Goal: Information Seeking & Learning: Learn about a topic

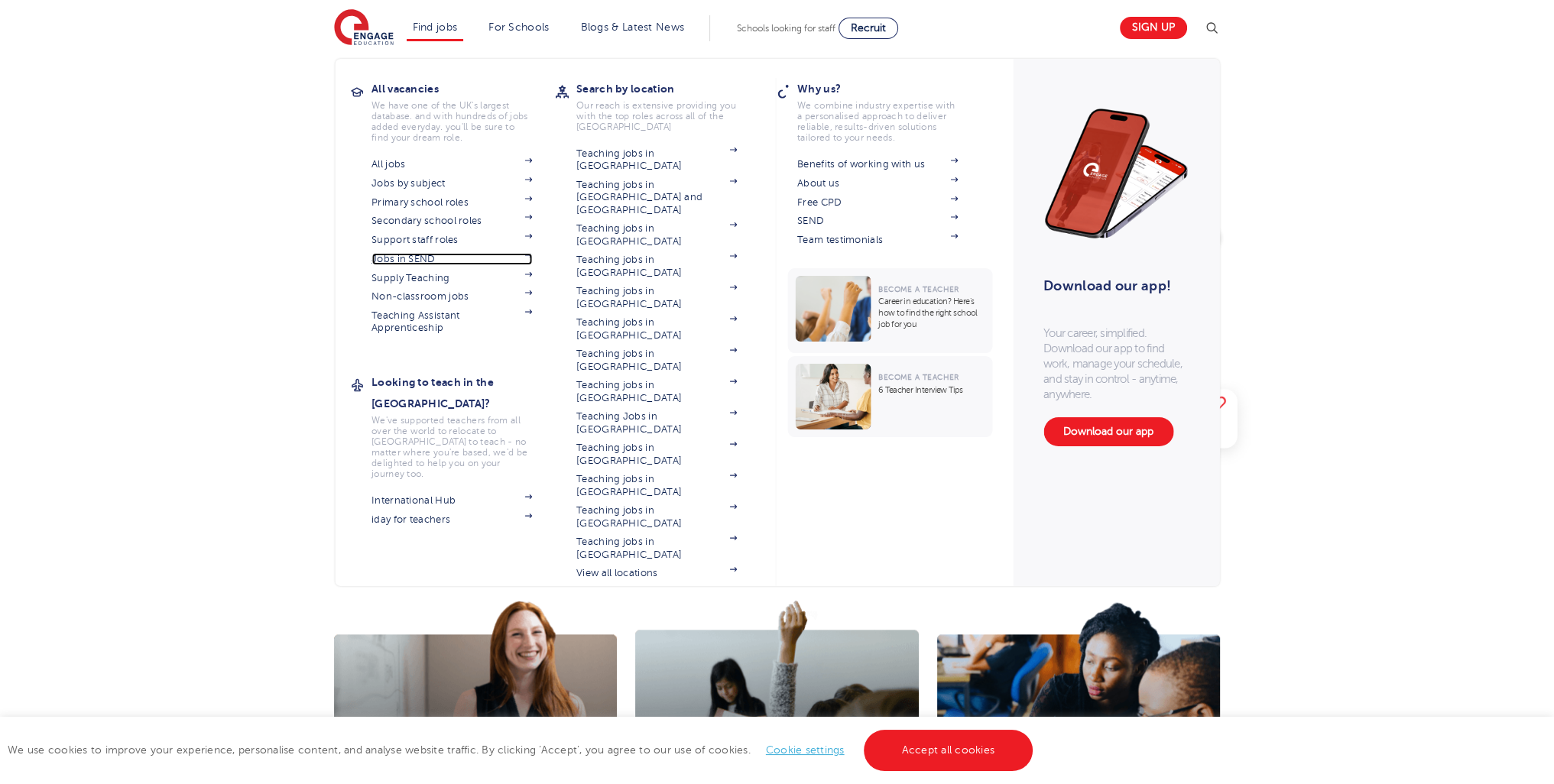
click at [428, 252] on link "Jobs in SEND" at bounding box center [451, 258] width 160 height 12
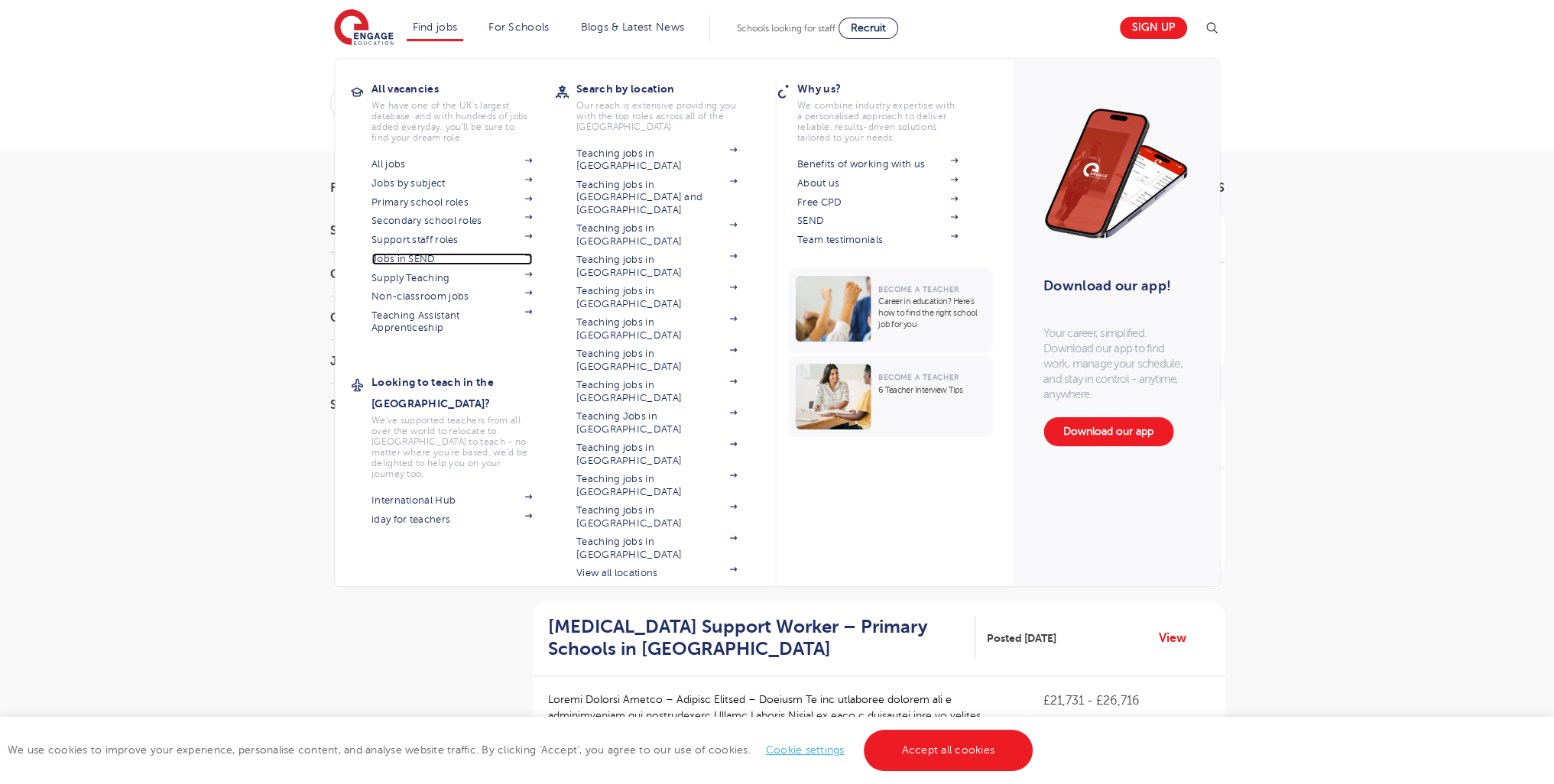
click at [429, 255] on link "Jobs in SEND" at bounding box center [451, 258] width 160 height 12
click at [434, 236] on link "Support staff roles" at bounding box center [451, 240] width 160 height 12
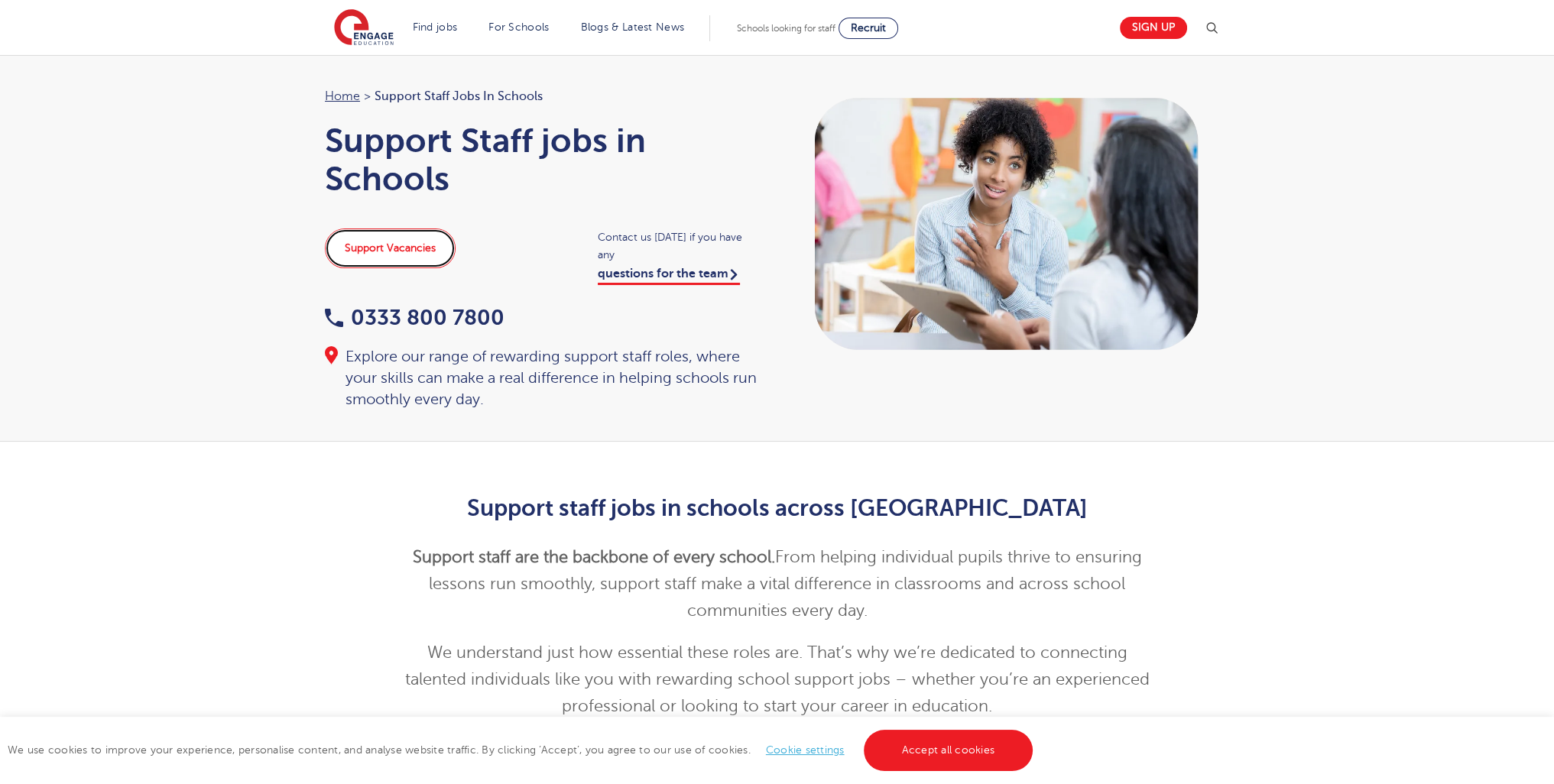
click at [344, 251] on link "Support Vacancies" at bounding box center [390, 248] width 131 height 39
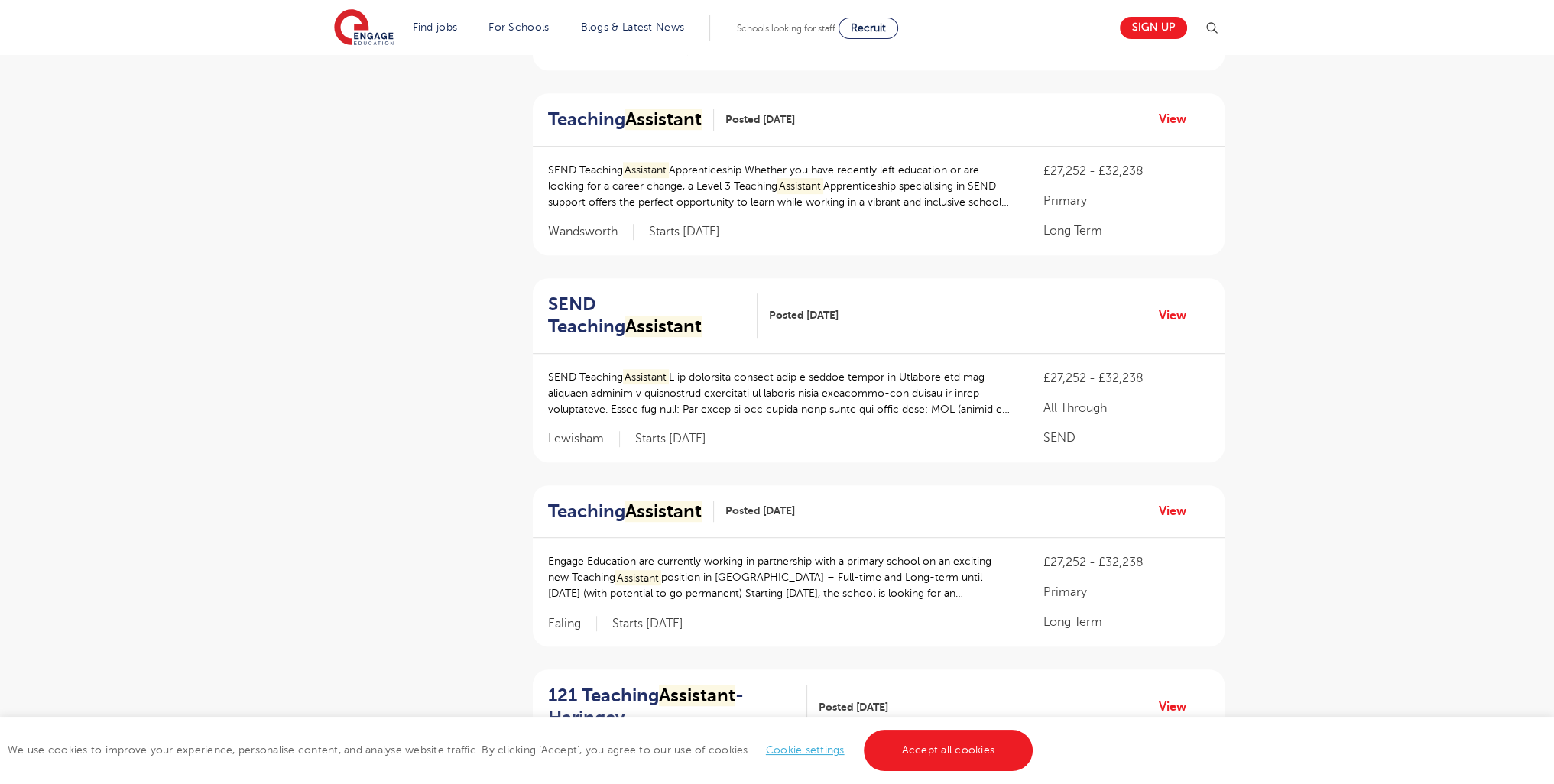
scroll to position [1655, 0]
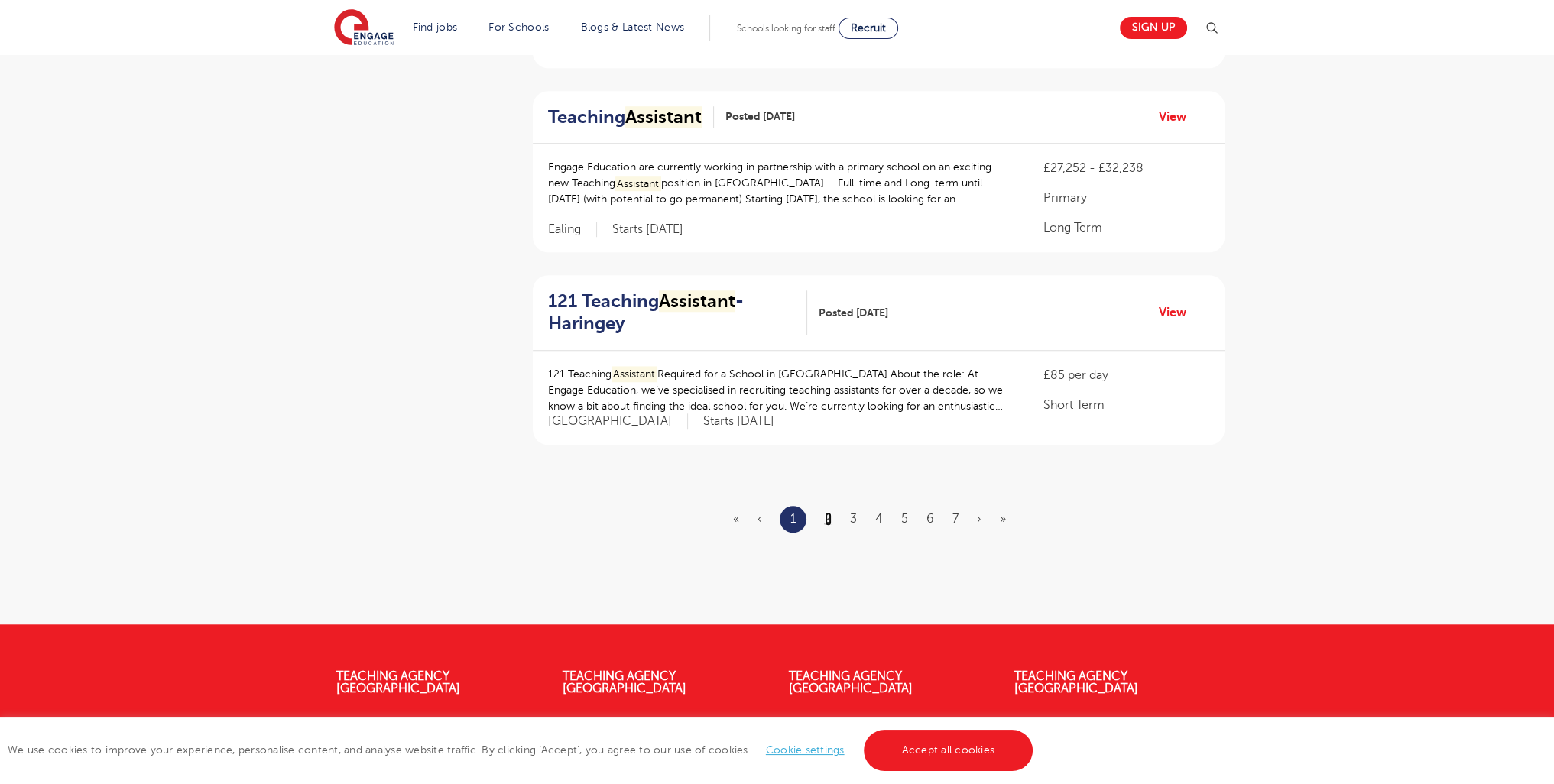
click at [831, 512] on link "2" at bounding box center [828, 519] width 7 height 14
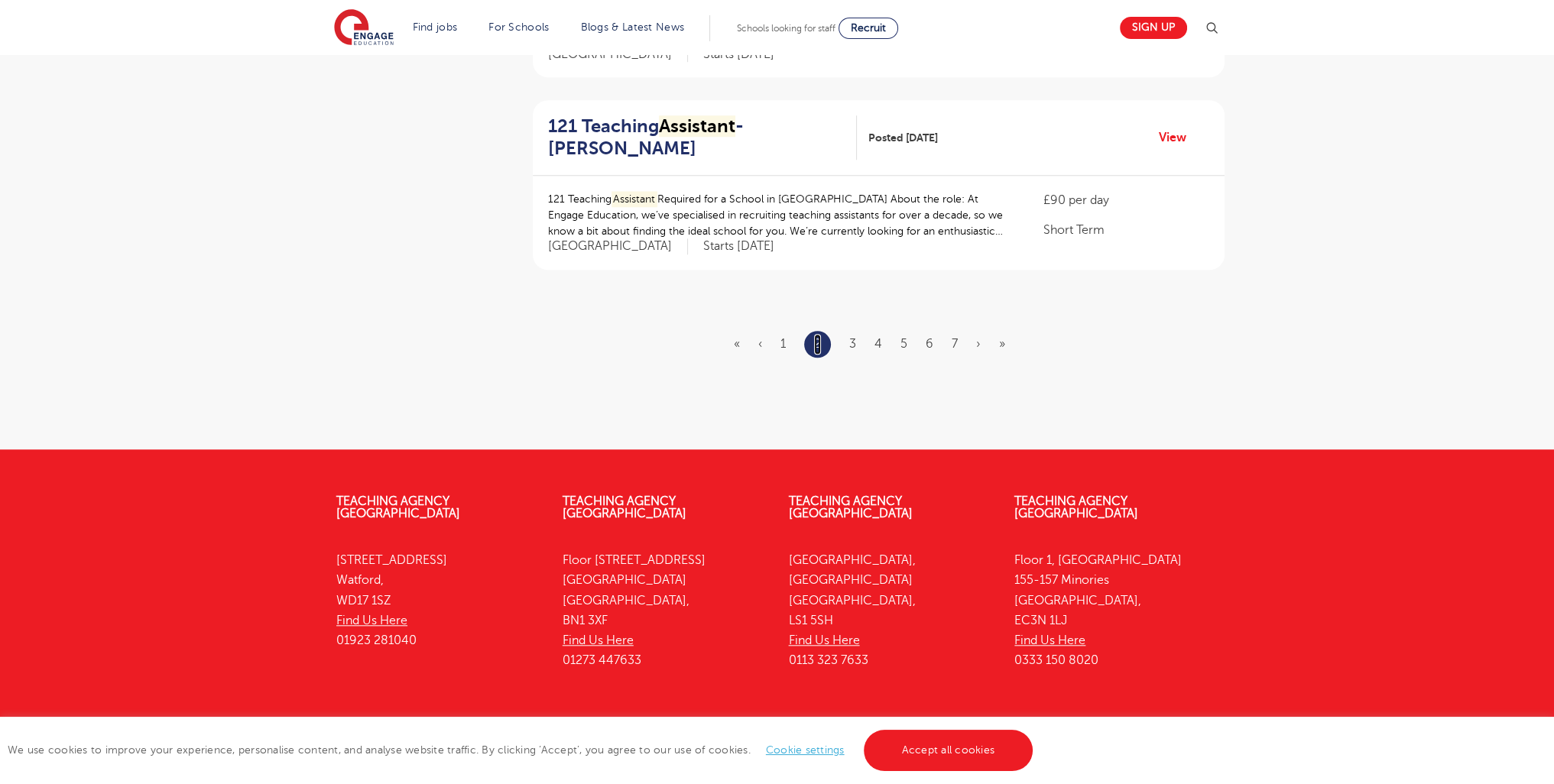
scroll to position [1880, 0]
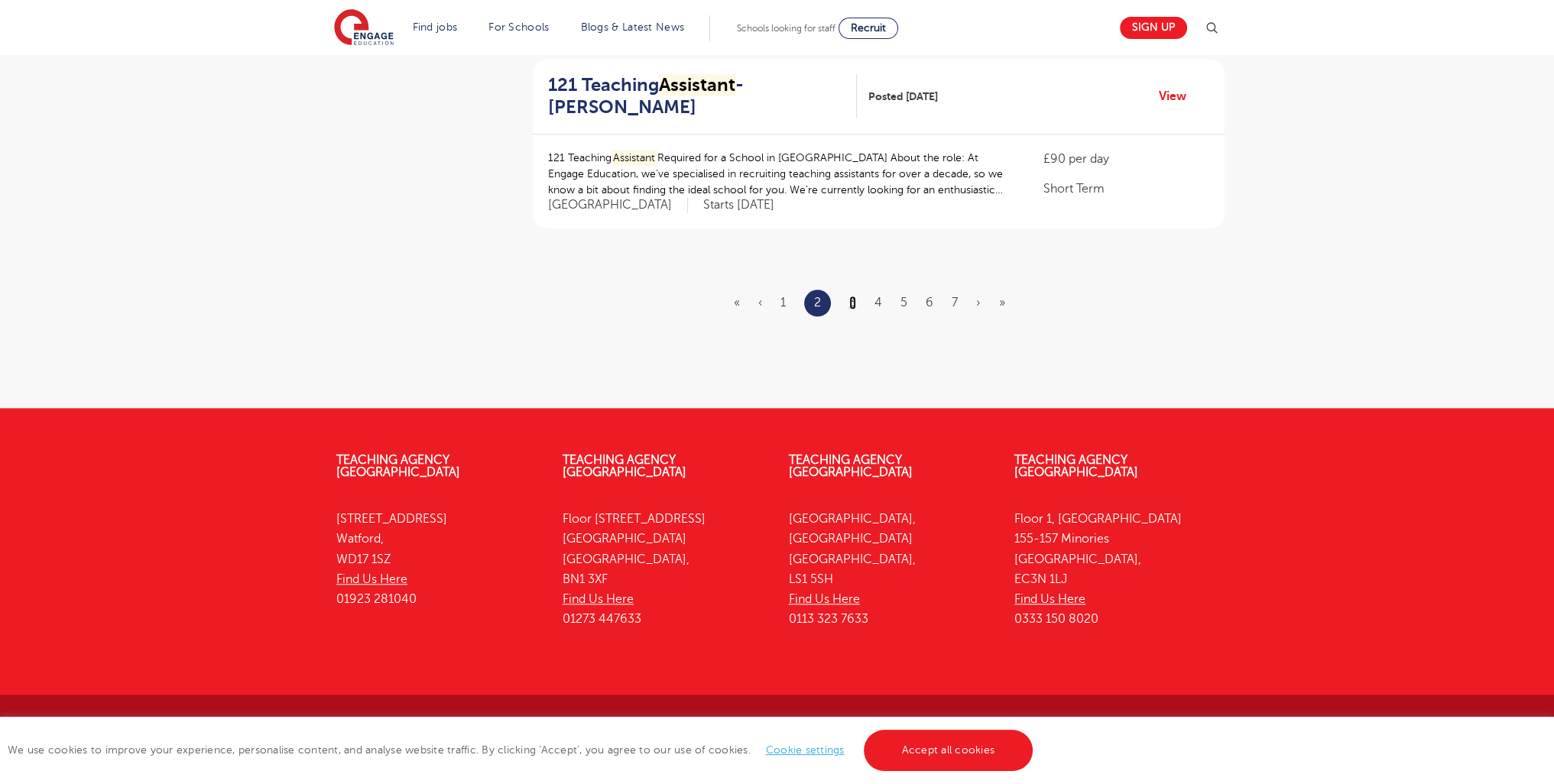
click at [851, 300] on link "3" at bounding box center [853, 302] width 7 height 14
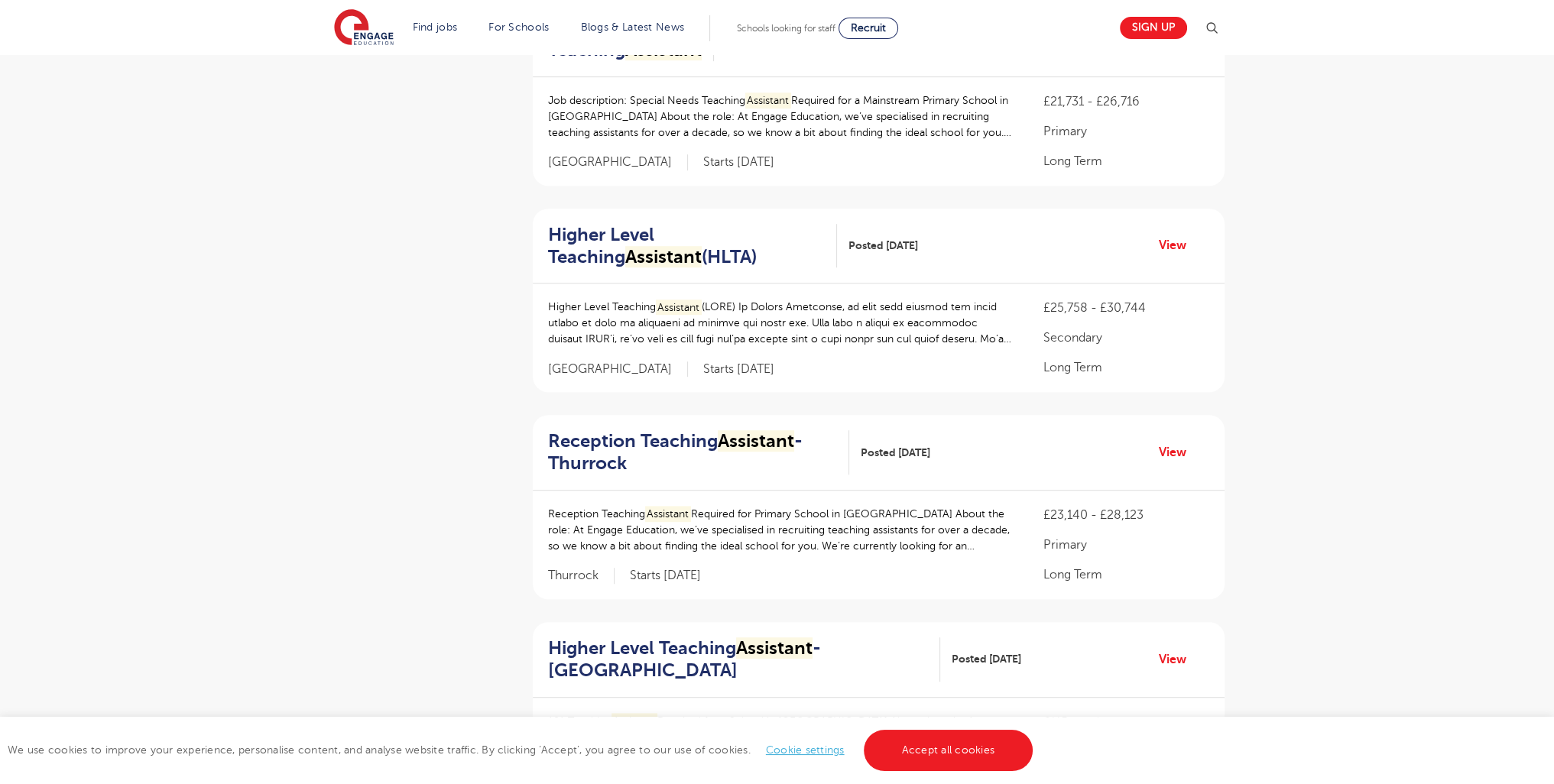
scroll to position [1902, 0]
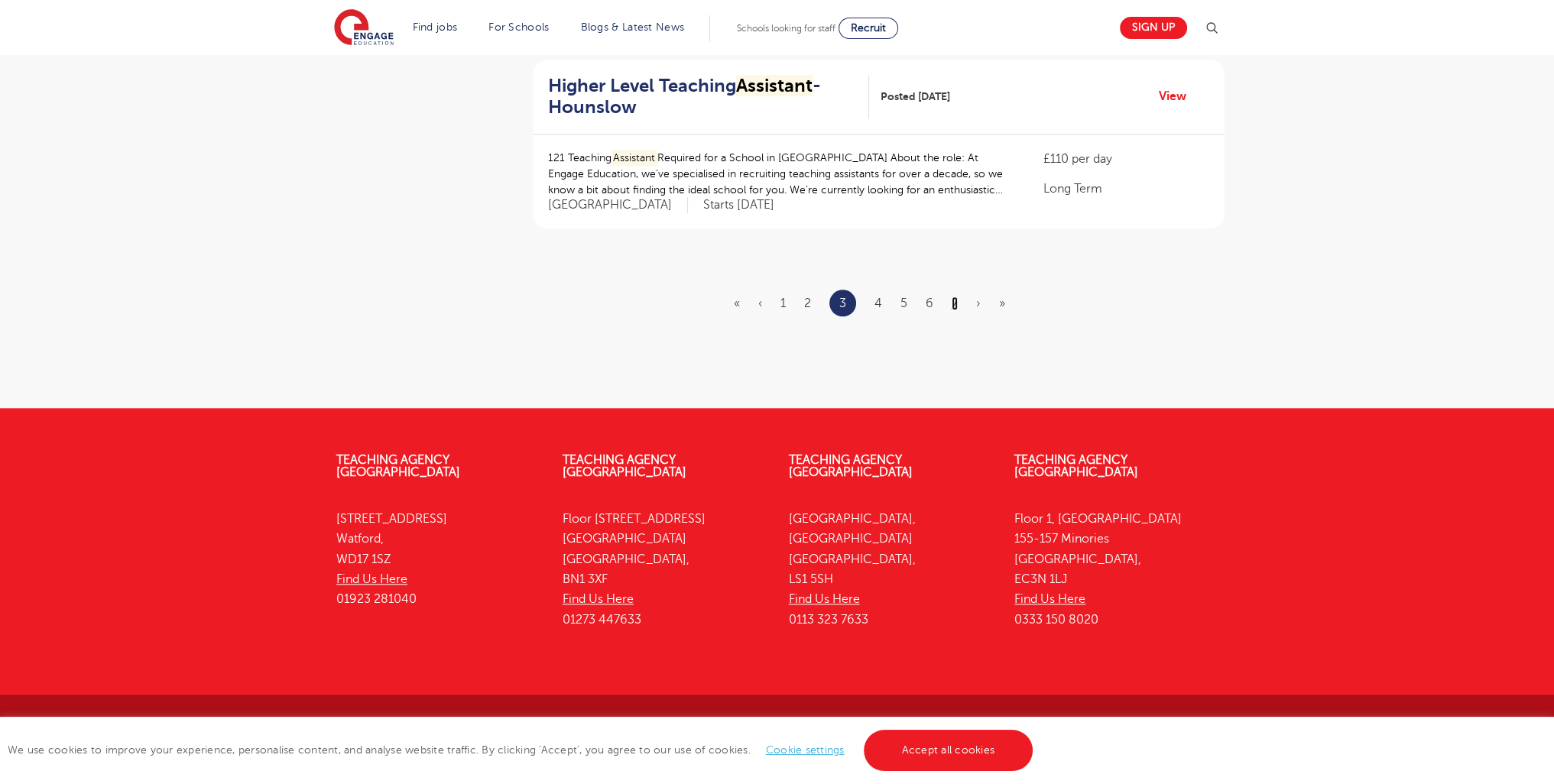
click at [954, 300] on link "7" at bounding box center [954, 303] width 6 height 14
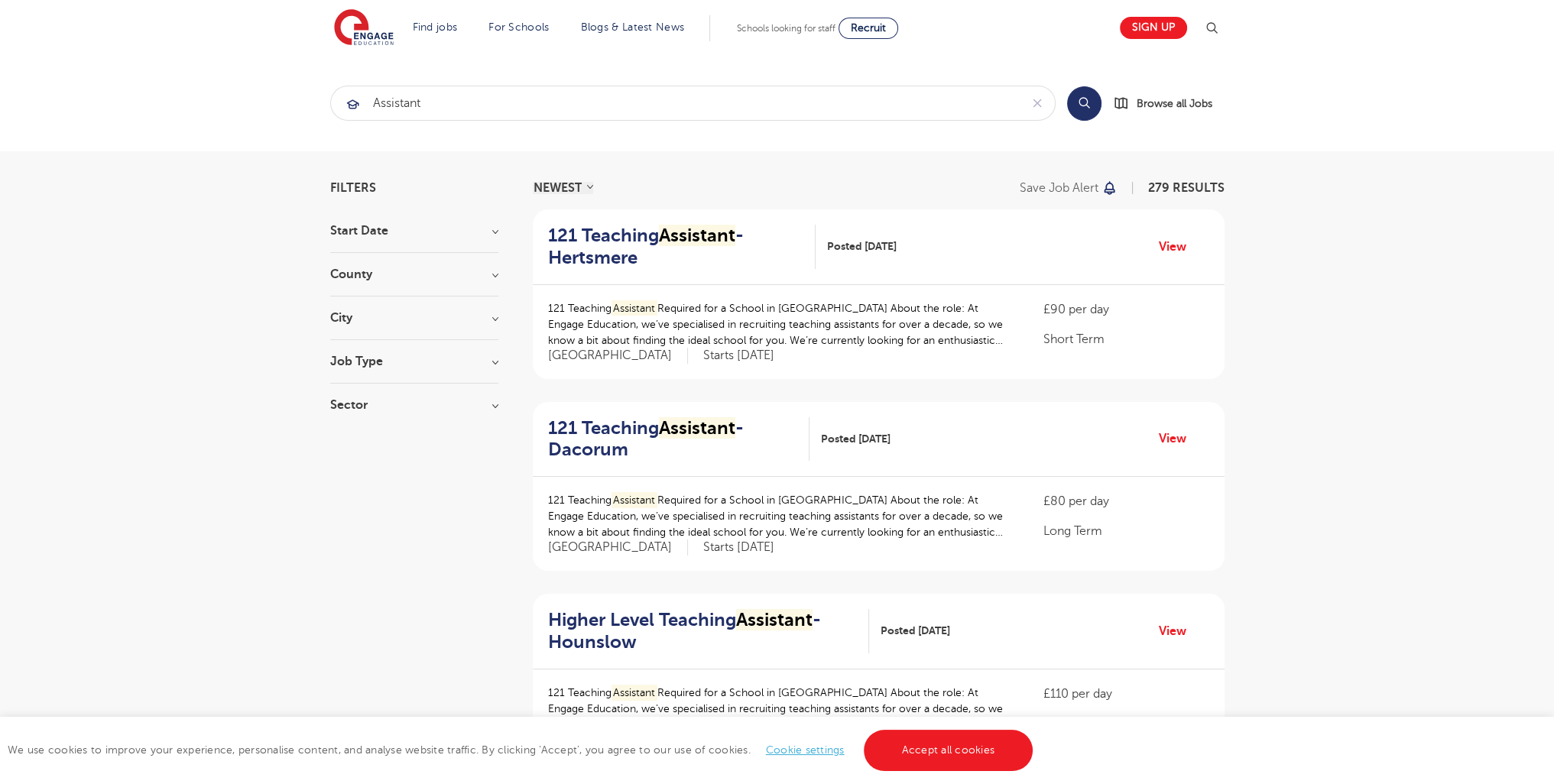
scroll to position [1865, 0]
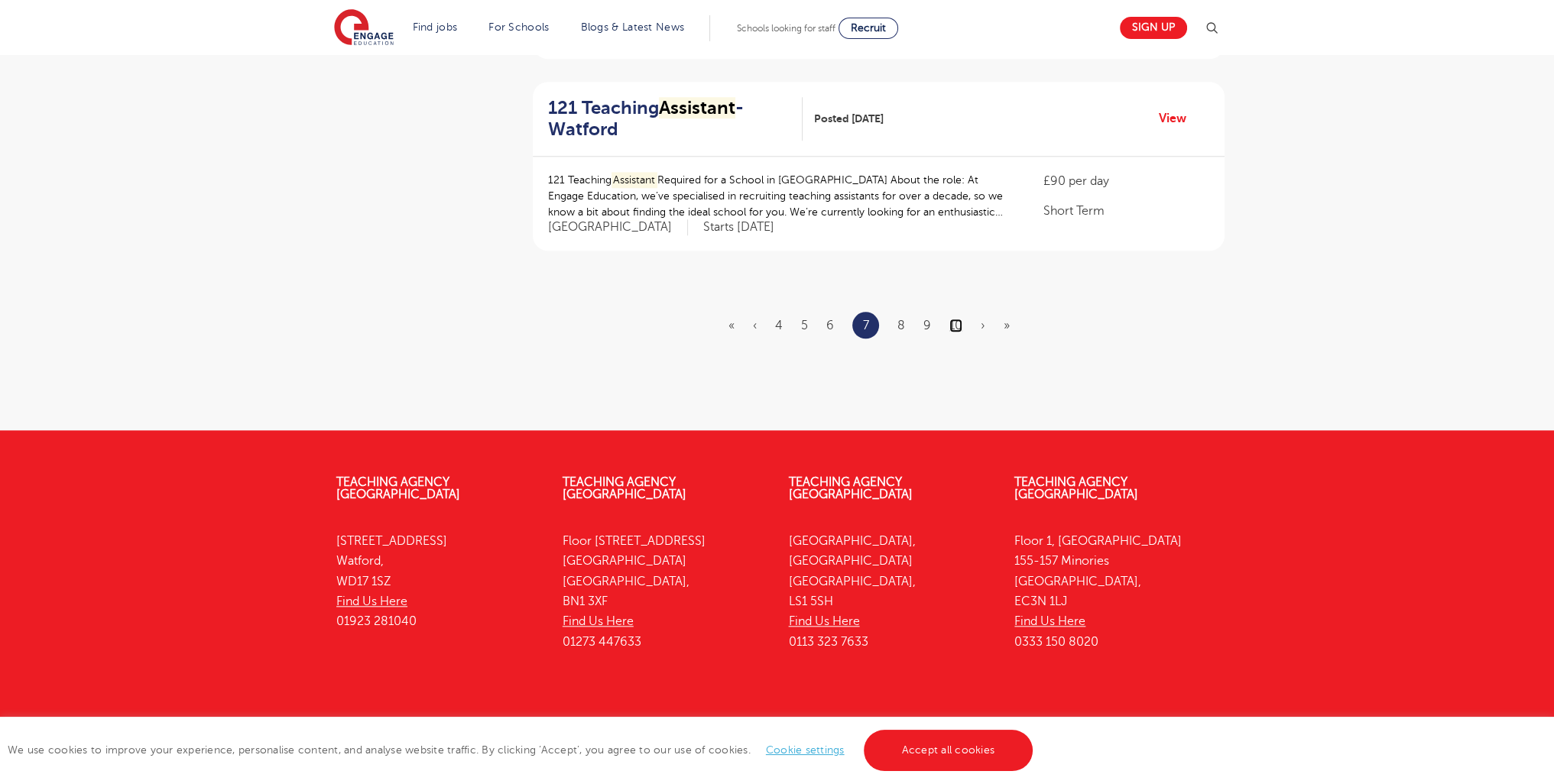
click at [954, 318] on link "10" at bounding box center [956, 325] width 13 height 14
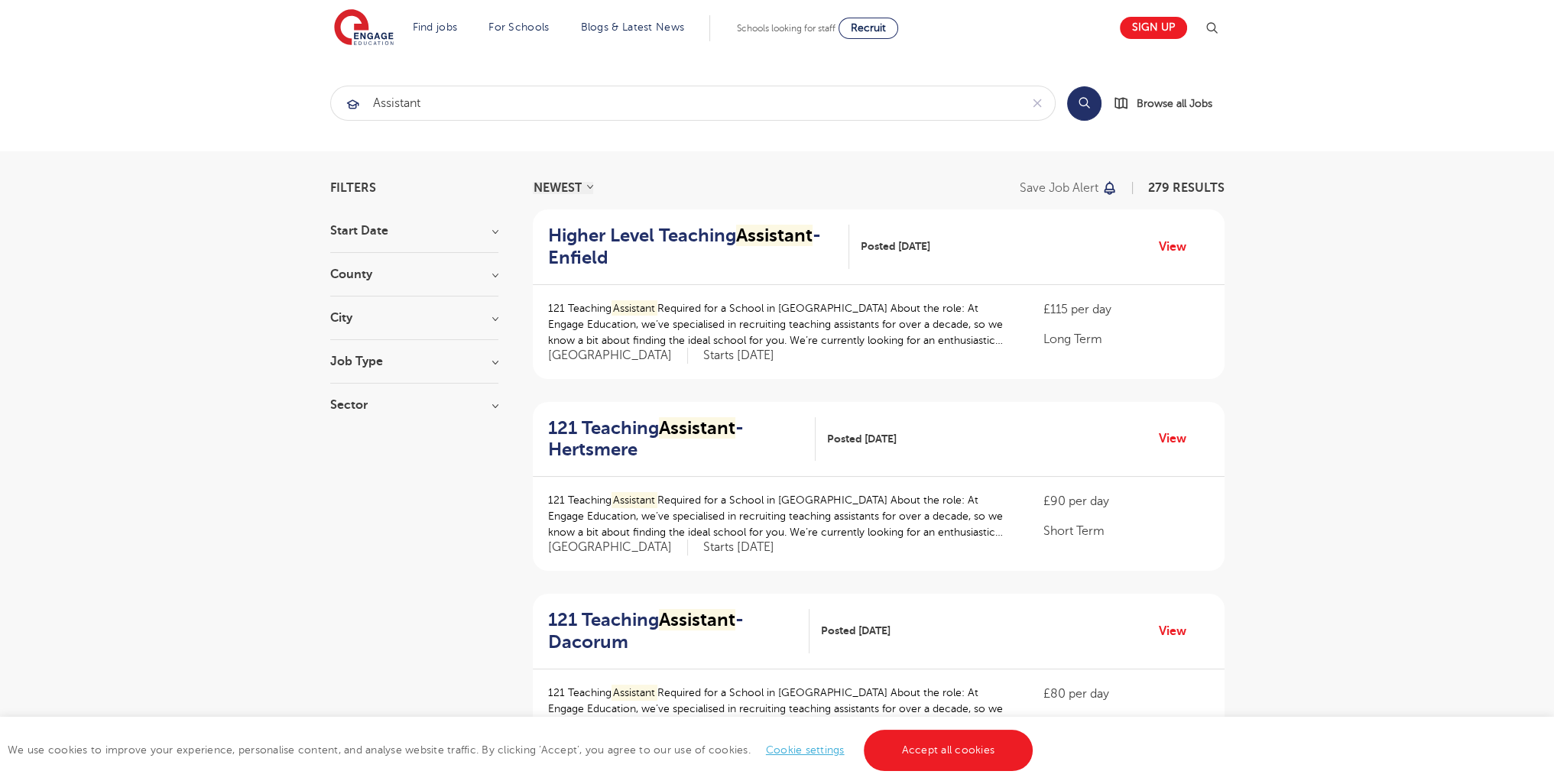
scroll to position [1938, 0]
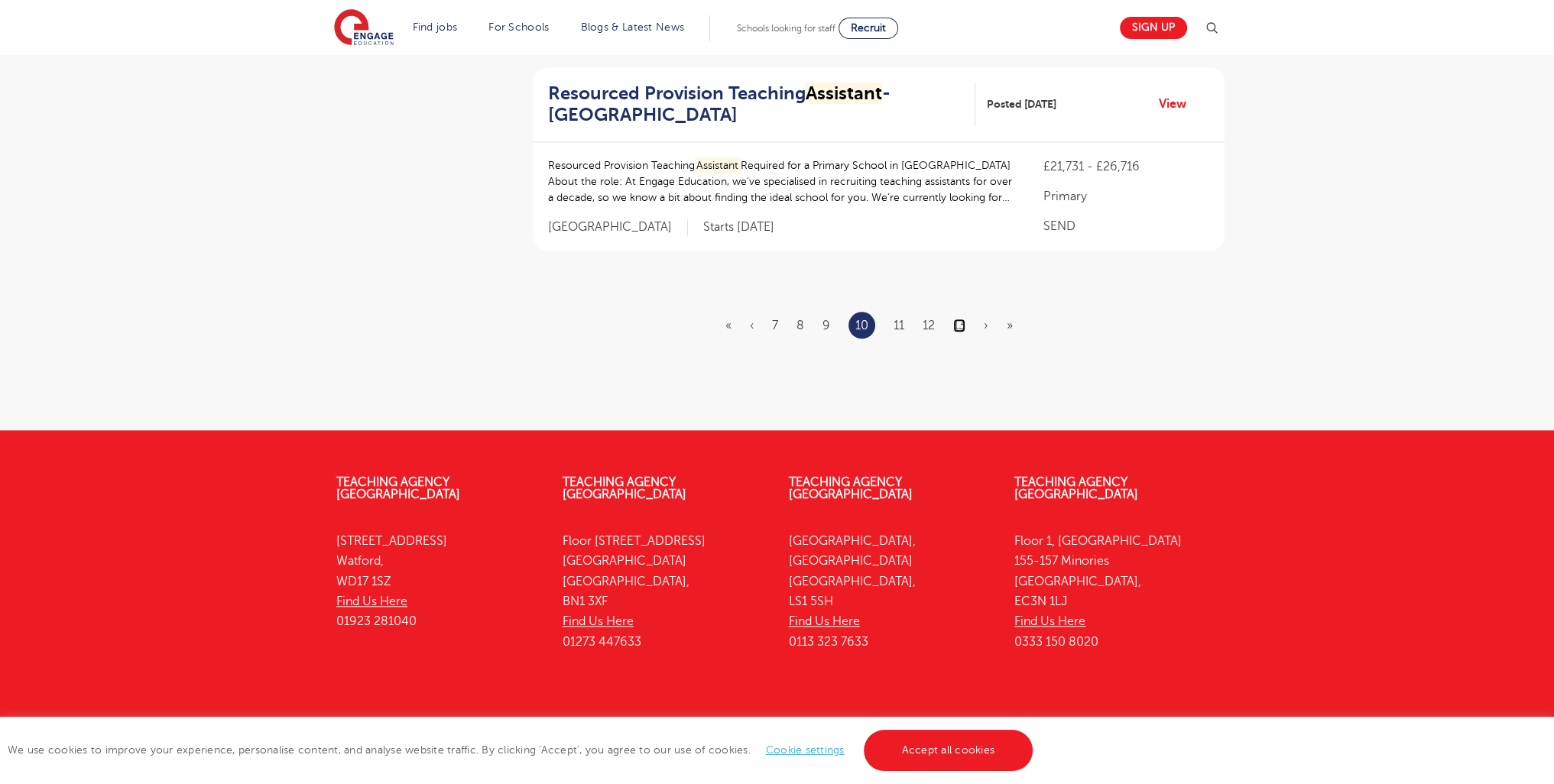
click at [965, 318] on link "13" at bounding box center [959, 325] width 12 height 14
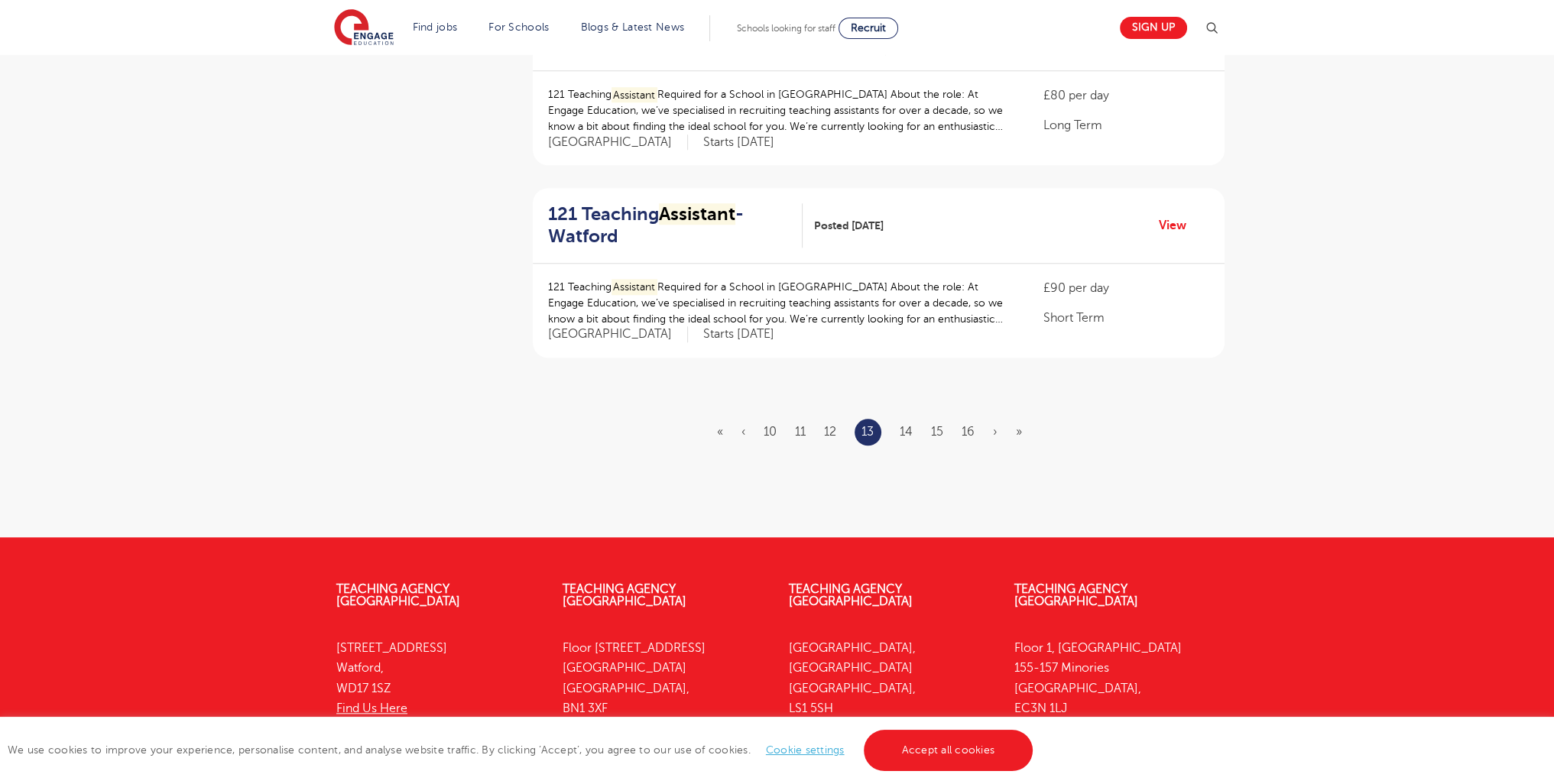
scroll to position [1910, 0]
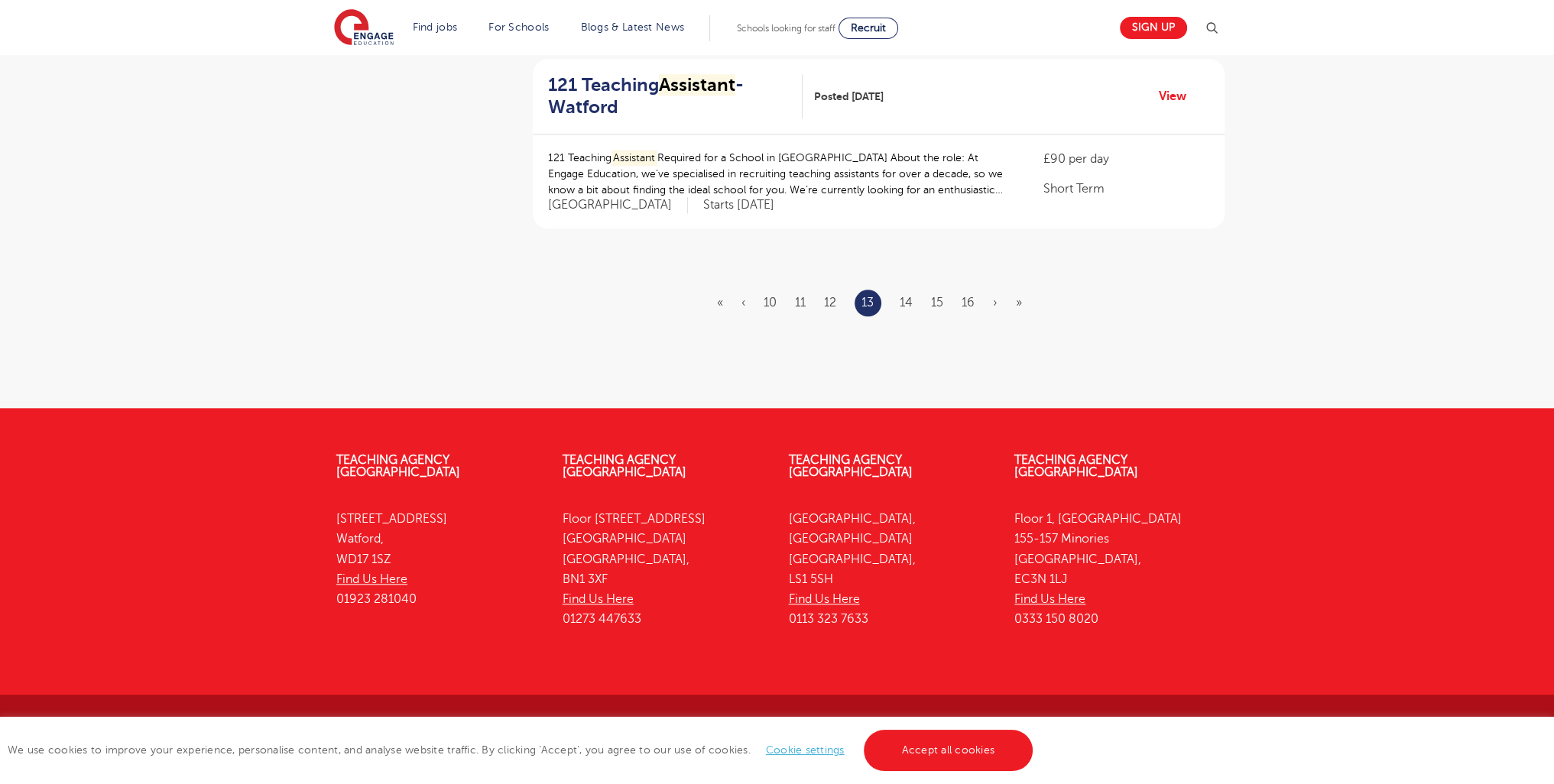
click at [977, 303] on ul "« ‹ 10 11 12 13 14 15 16 › »" at bounding box center [878, 302] width 324 height 27
click at [973, 300] on link "16" at bounding box center [968, 302] width 13 height 14
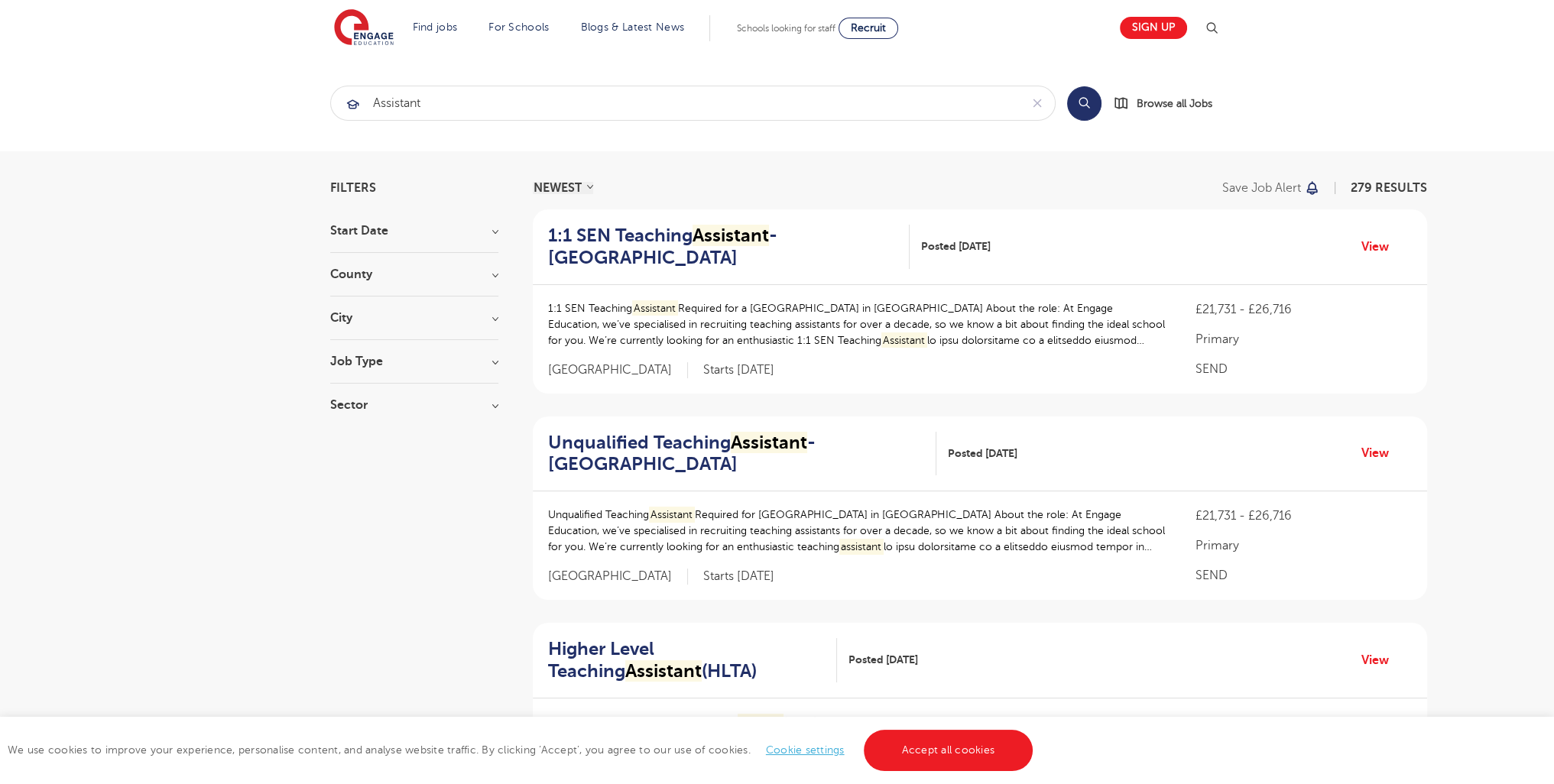
scroll to position [1923, 0]
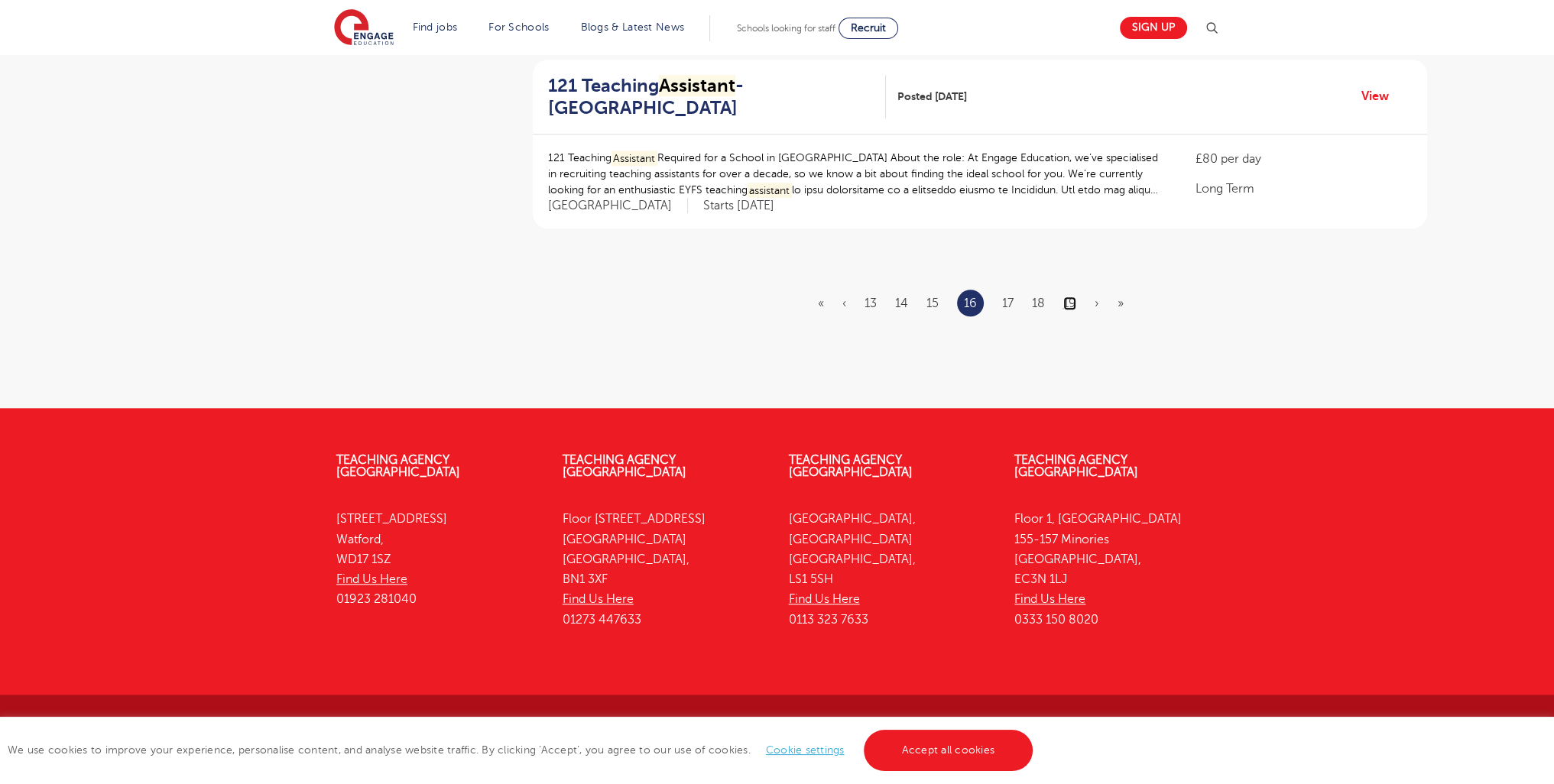
click at [1070, 303] on link "19" at bounding box center [1069, 303] width 13 height 14
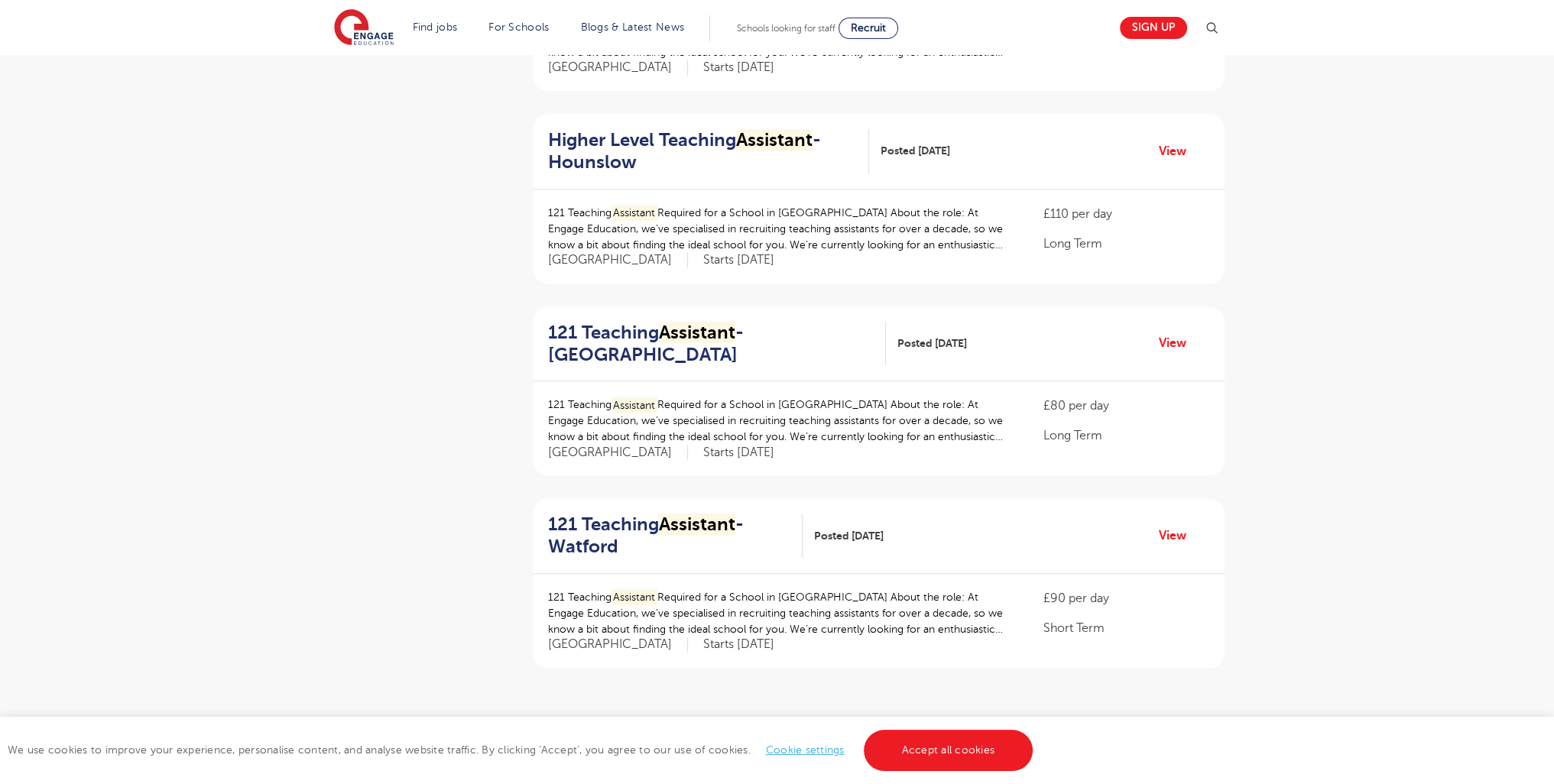
scroll to position [1689, 0]
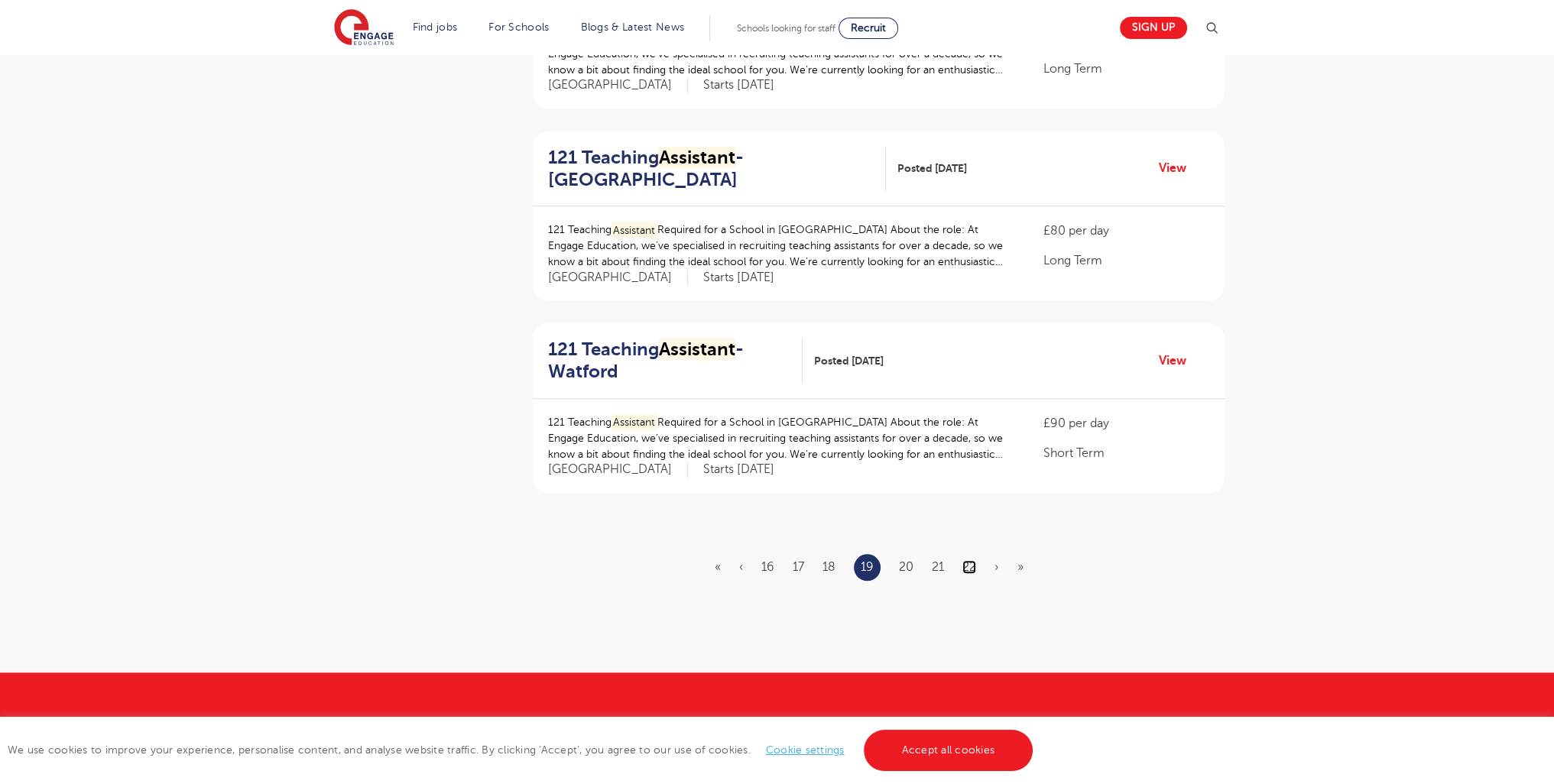
click at [966, 567] on link "22" at bounding box center [969, 567] width 14 height 14
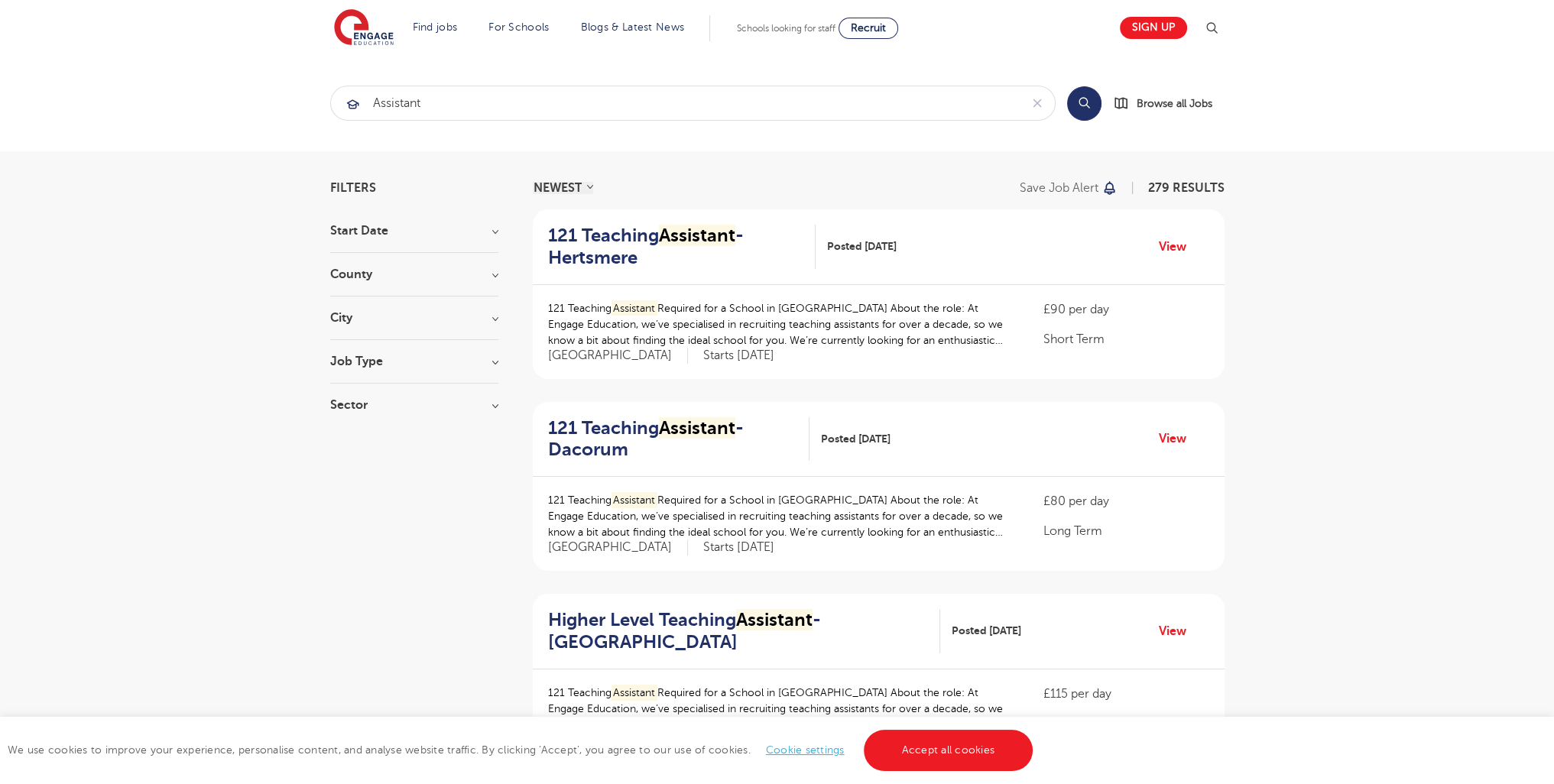
scroll to position [1880, 0]
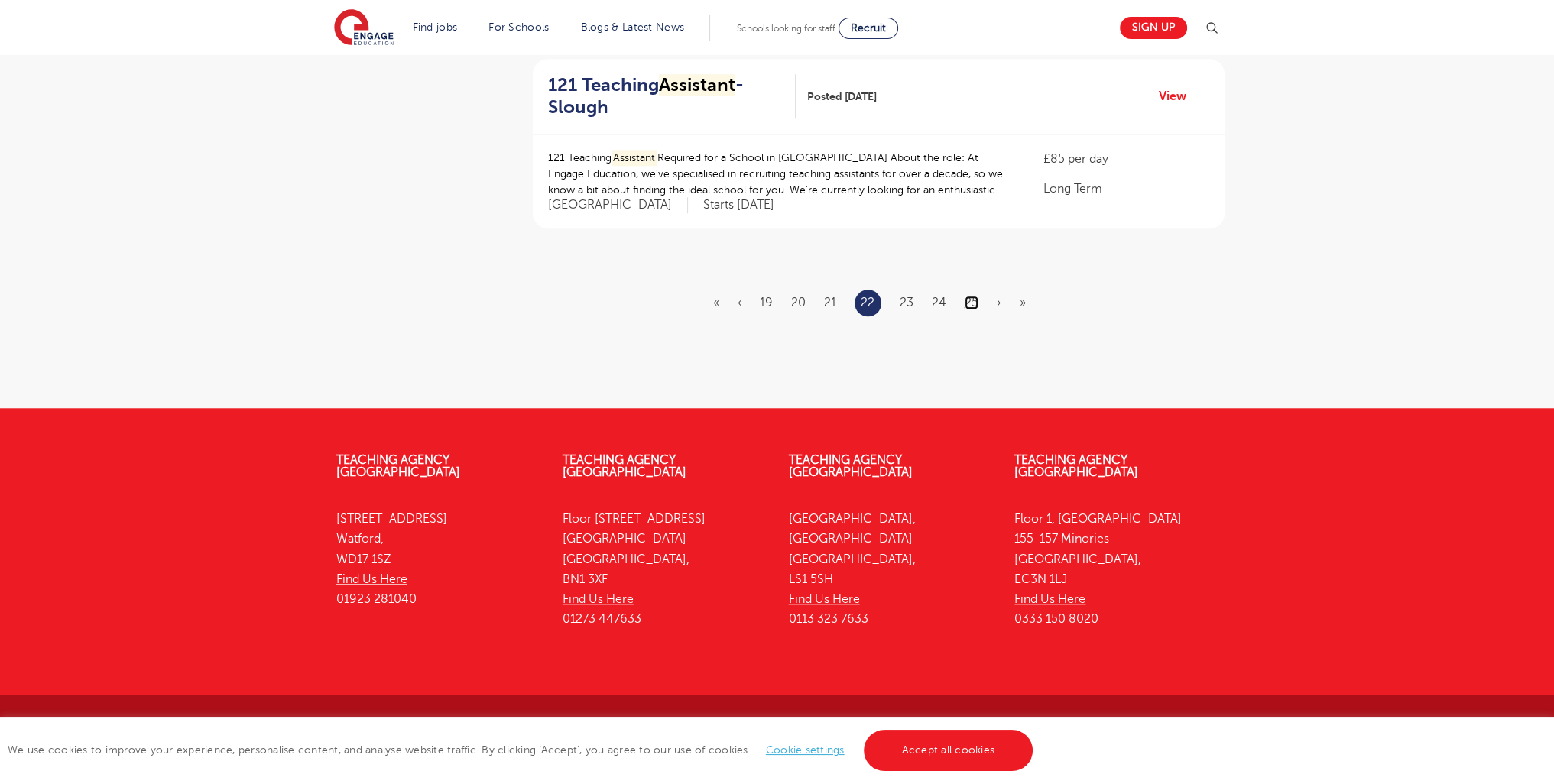
click at [973, 306] on link "25" at bounding box center [972, 302] width 14 height 14
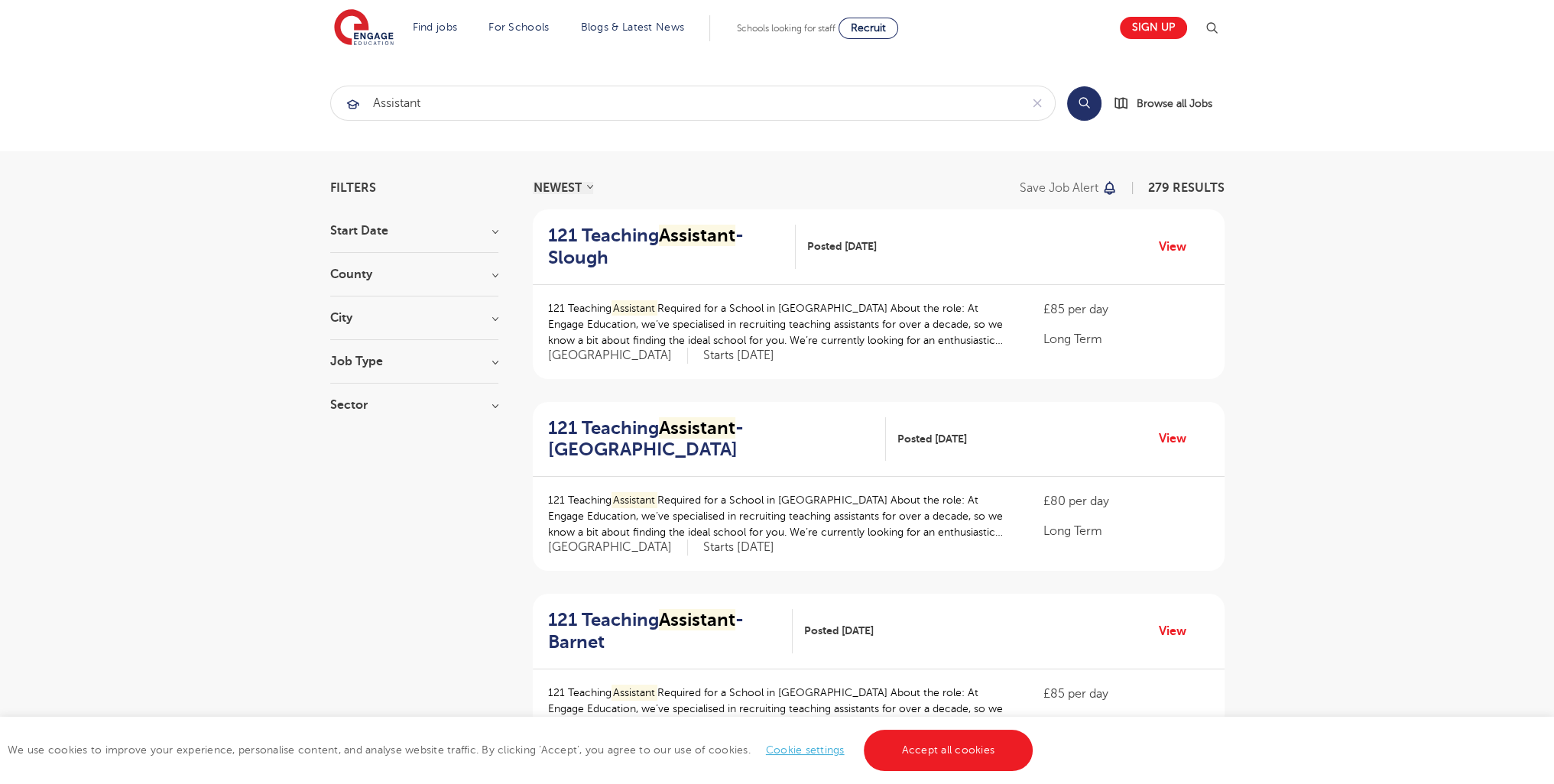
scroll to position [1873, 0]
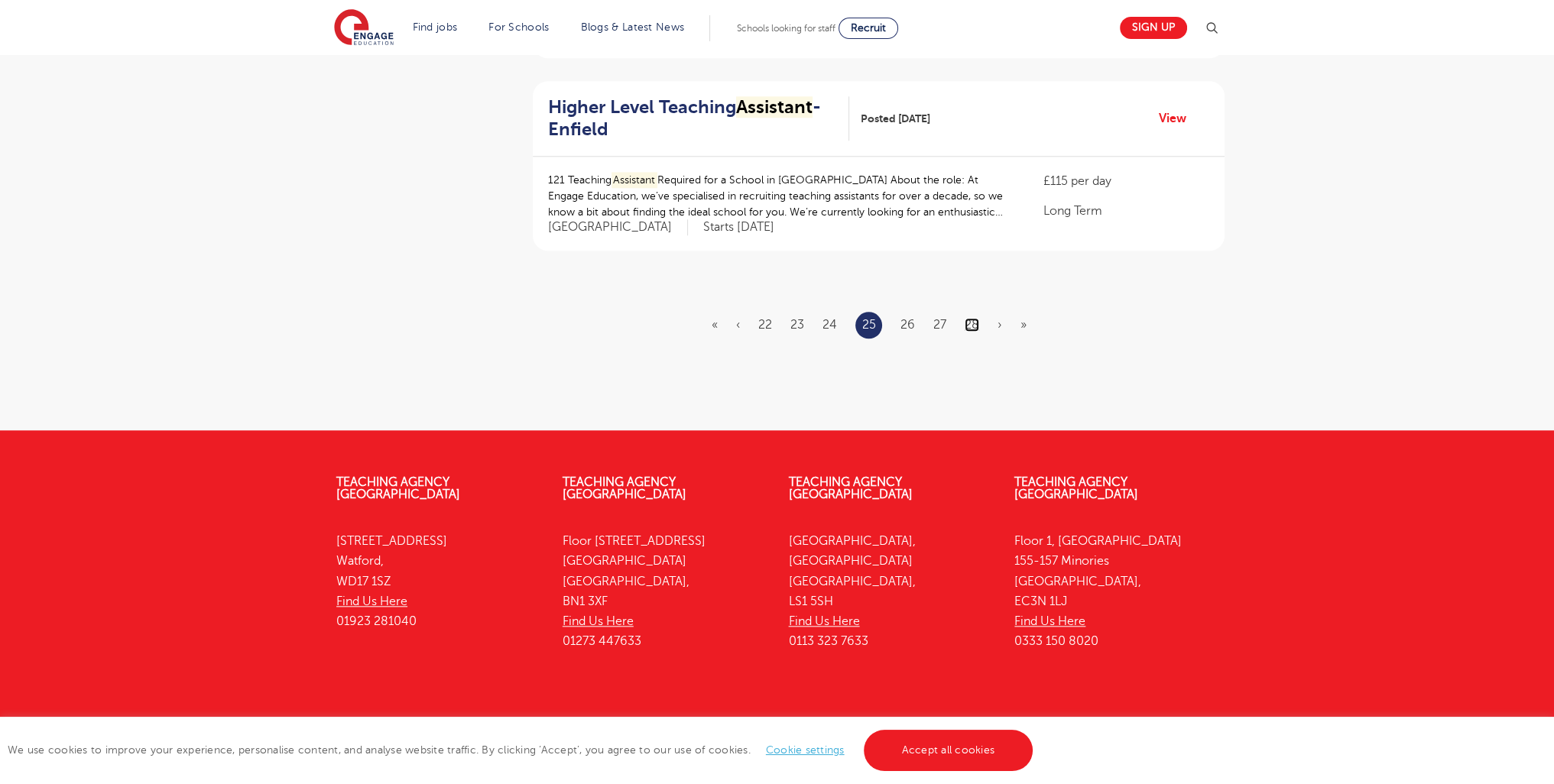
click at [969, 318] on link "28" at bounding box center [972, 324] width 15 height 14
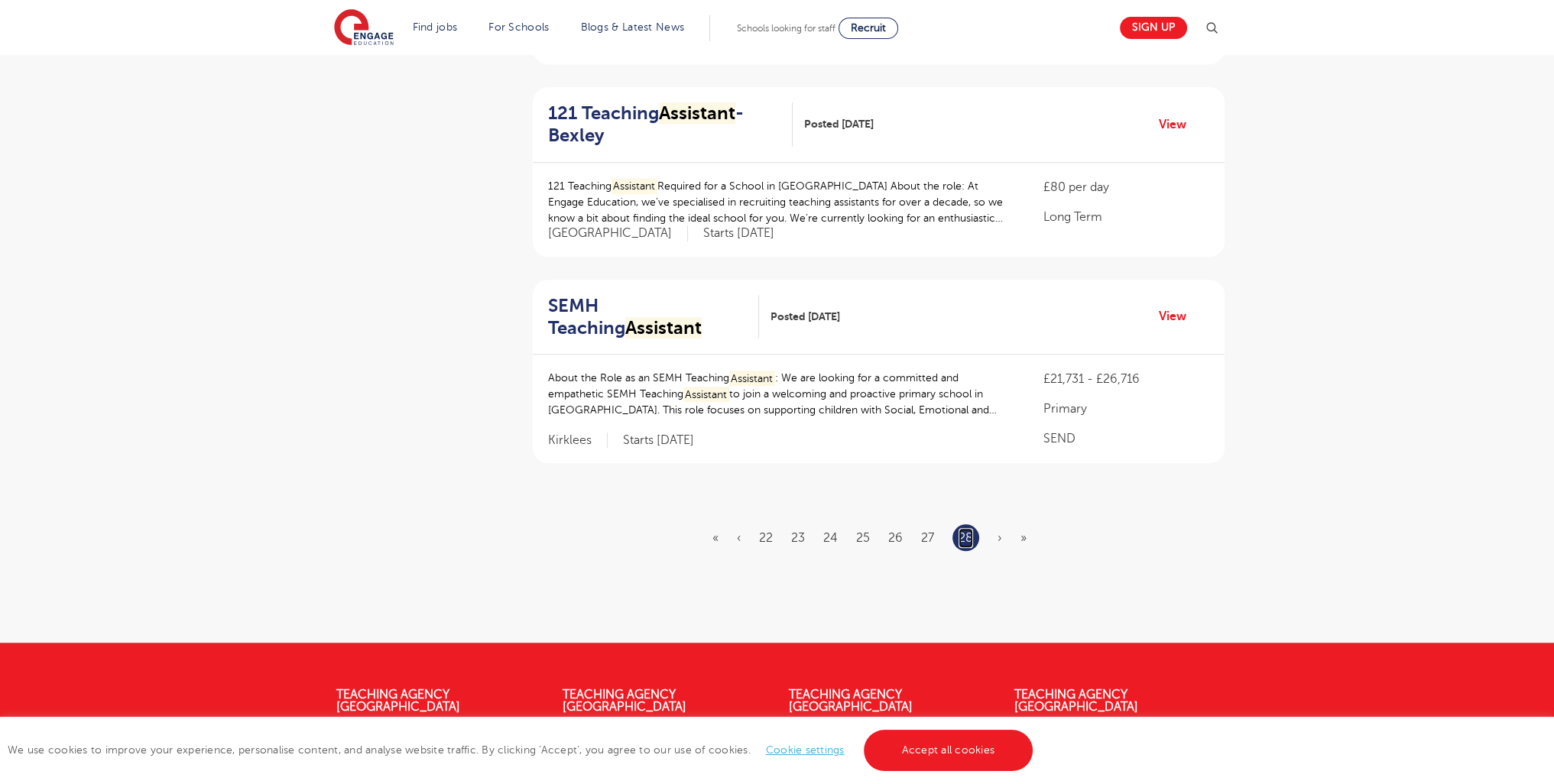
scroll to position [1559, 0]
